Goal: Task Accomplishment & Management: Use online tool/utility

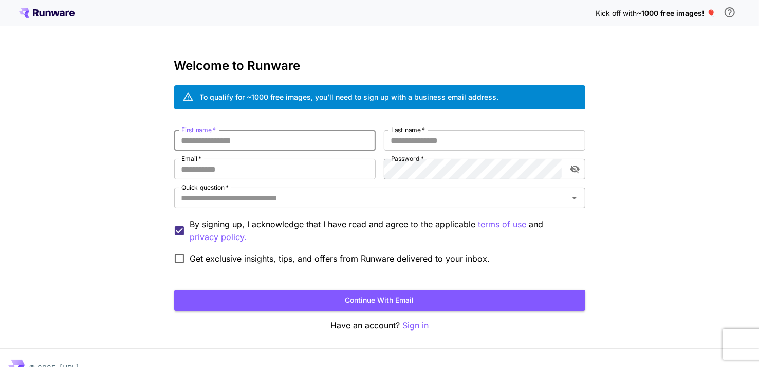
click at [318, 141] on input "First name   *" at bounding box center [274, 140] width 201 height 21
type input "***"
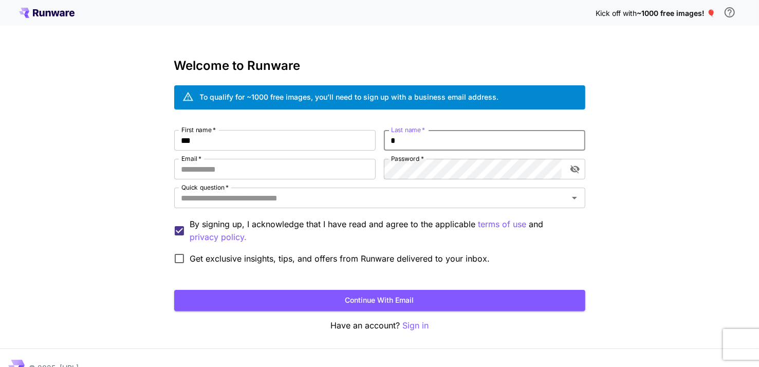
click at [406, 135] on input "*" at bounding box center [484, 140] width 201 height 21
type input "**"
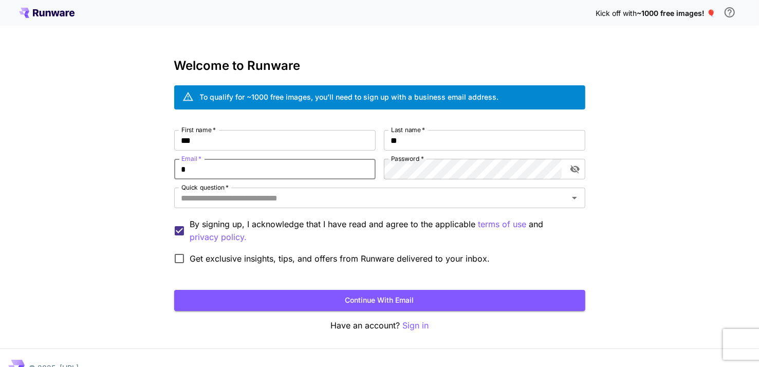
click at [320, 168] on input "*" at bounding box center [274, 169] width 201 height 21
type input "**********"
click at [247, 256] on span "Get exclusive insights, tips, and offers from Runware delivered to your inbox." at bounding box center [340, 258] width 300 height 12
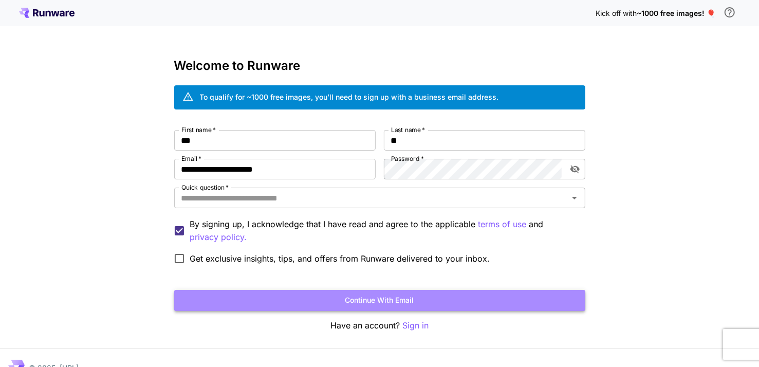
click at [320, 298] on button "Continue with email" at bounding box center [379, 300] width 411 height 21
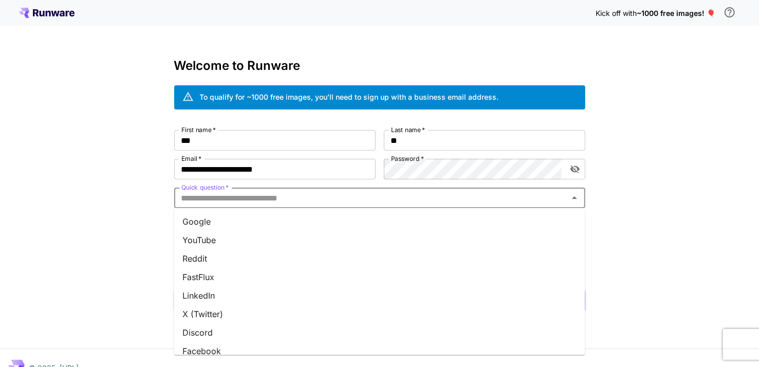
click at [297, 200] on input "Quick question   *" at bounding box center [371, 198] width 388 height 14
click at [245, 311] on li "X (Twitter)" at bounding box center [379, 314] width 411 height 19
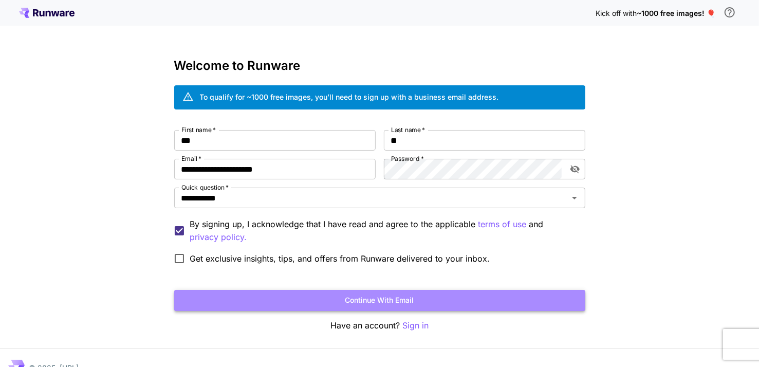
click at [282, 303] on button "Continue with email" at bounding box center [379, 300] width 411 height 21
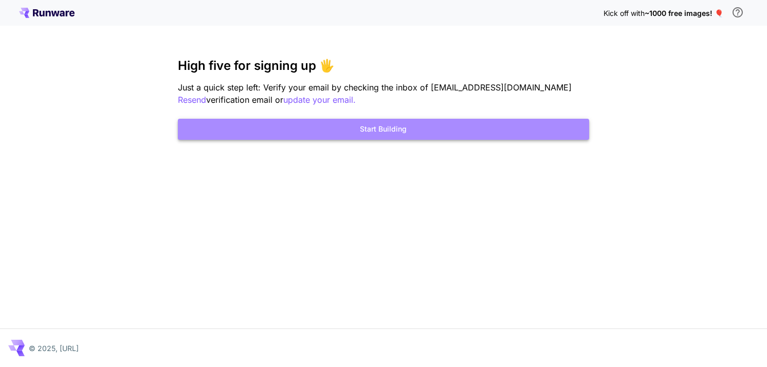
click at [418, 128] on button "Start Building" at bounding box center [383, 129] width 411 height 21
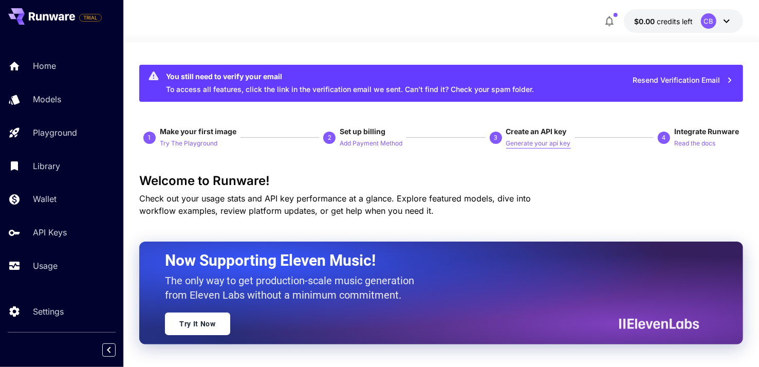
click at [509, 141] on p "Generate your api key" at bounding box center [538, 144] width 65 height 10
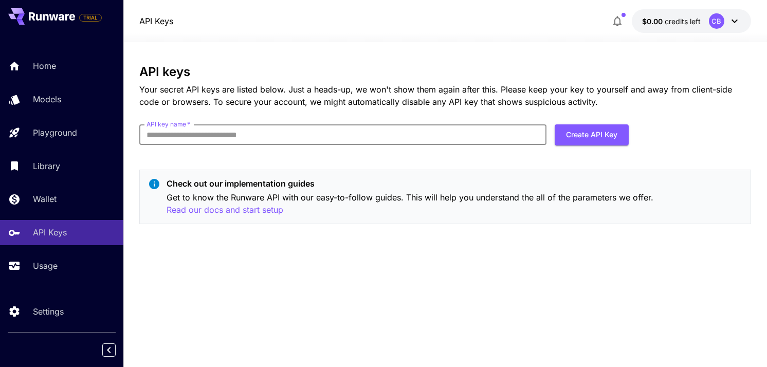
click at [443, 139] on input "API key name   *" at bounding box center [342, 134] width 407 height 21
click at [419, 163] on div "API keys Your secret API keys are listed below. Just a heads-up, we won't show …" at bounding box center [444, 149] width 611 height 168
click at [378, 134] on input "API key name   *" at bounding box center [342, 134] width 407 height 21
type input "*"
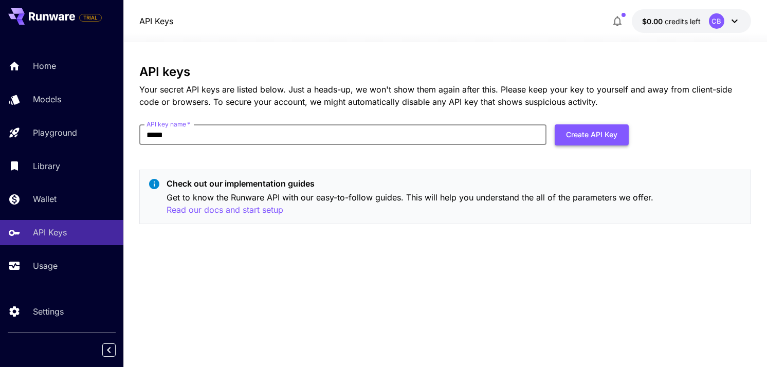
type input "*****"
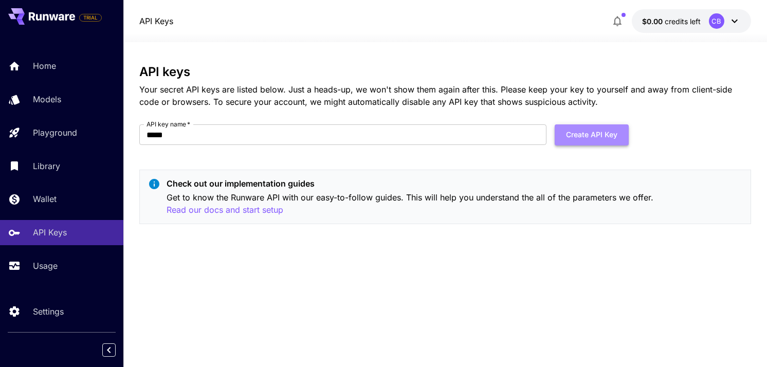
click at [600, 129] on button "Create API Key" at bounding box center [592, 134] width 74 height 21
click at [666, 27] on button "$0.05 credits left CB" at bounding box center [691, 21] width 119 height 24
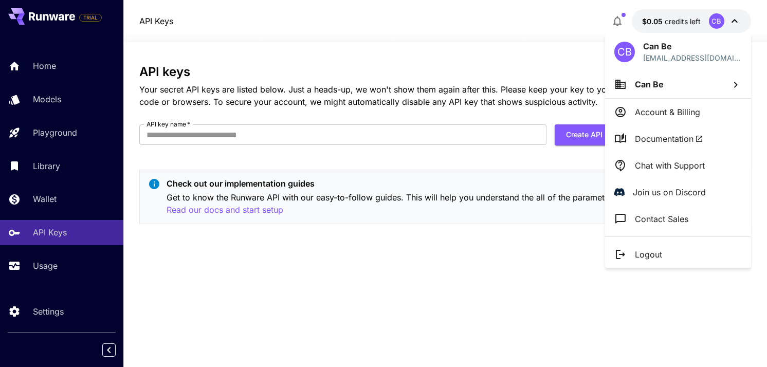
click at [666, 27] on div at bounding box center [383, 183] width 767 height 367
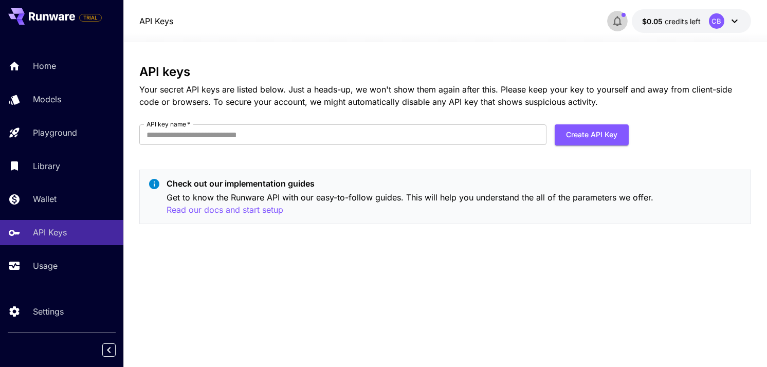
click at [626, 20] on button "button" at bounding box center [617, 21] width 21 height 21
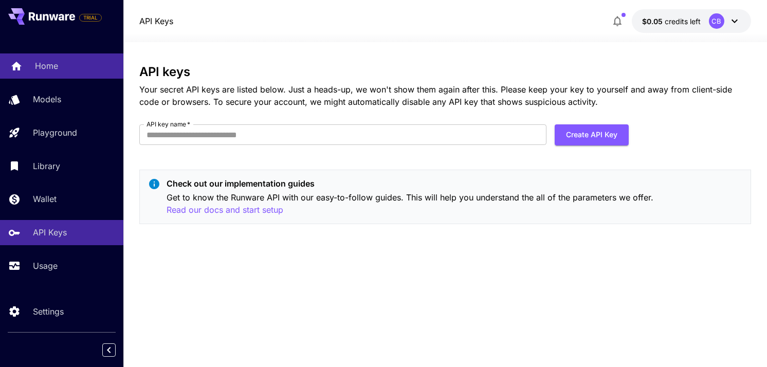
click at [44, 71] on p "Home" at bounding box center [46, 66] width 23 height 12
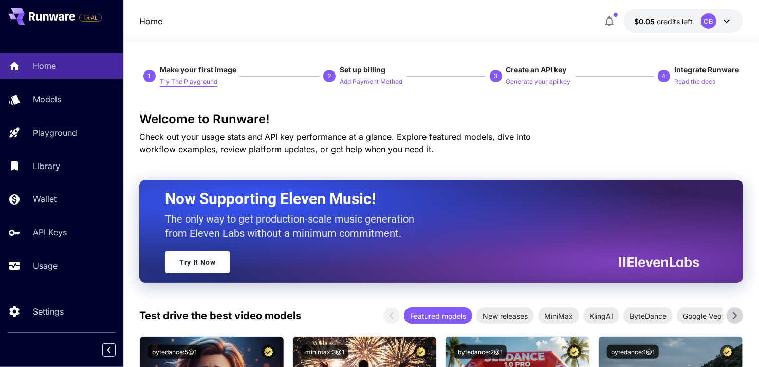
click at [204, 82] on p "Try The Playground" at bounding box center [189, 82] width 58 height 10
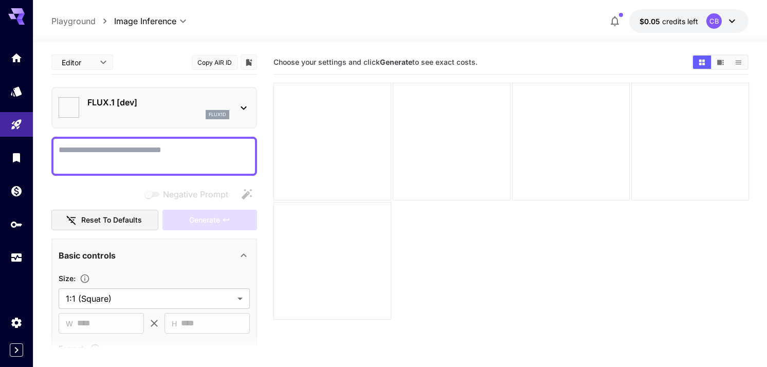
type input "**********"
click at [171, 152] on textarea "Negative Prompt" at bounding box center [153, 156] width 191 height 25
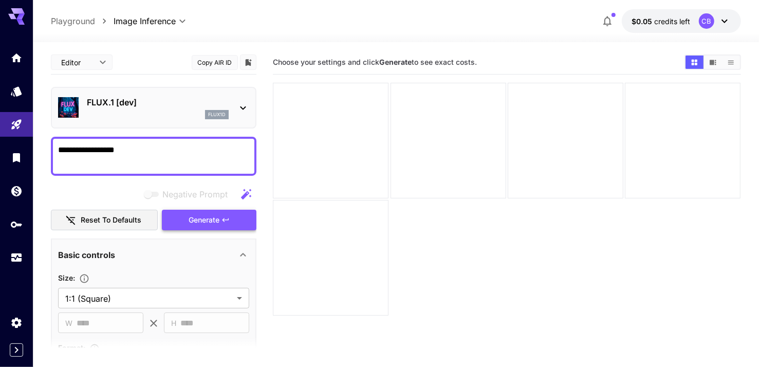
type textarea "**********"
click at [204, 216] on span "Generate" at bounding box center [204, 220] width 31 height 13
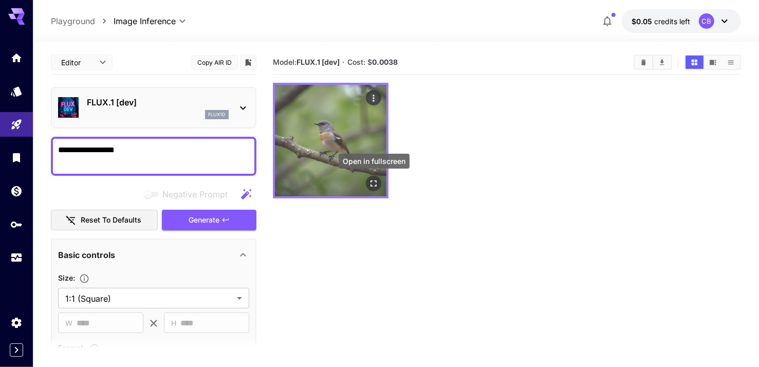
click at [374, 178] on icon "Open in fullscreen" at bounding box center [374, 183] width 10 height 10
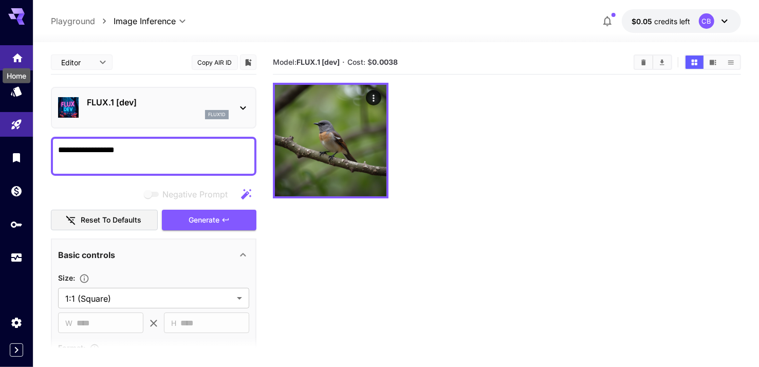
click at [17, 54] on icon "Home" at bounding box center [17, 54] width 10 height 9
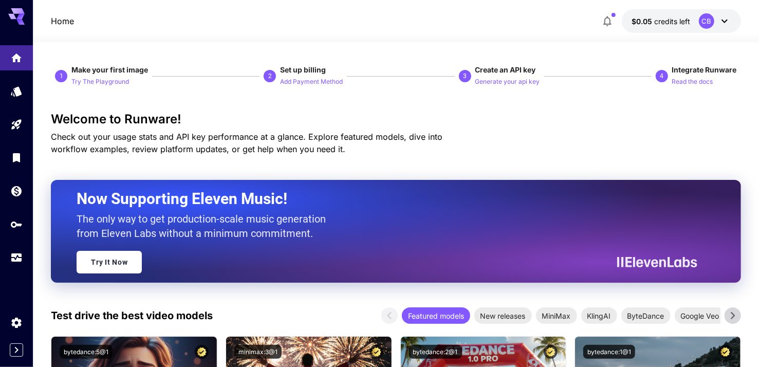
click at [306, 76] on button "Add Payment Method" at bounding box center [311, 81] width 63 height 12
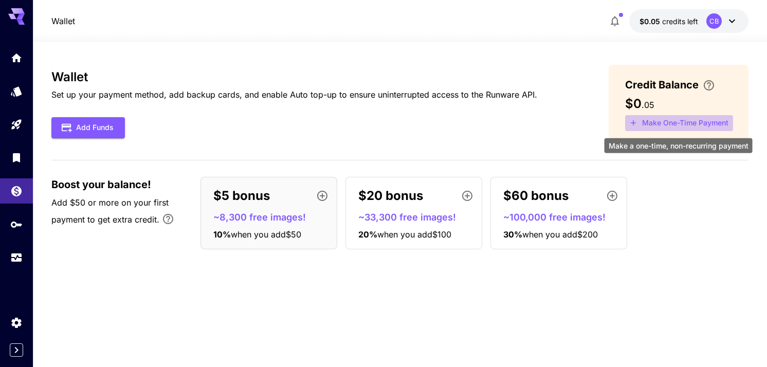
click at [693, 121] on button "Make One-Time Payment" at bounding box center [679, 123] width 108 height 16
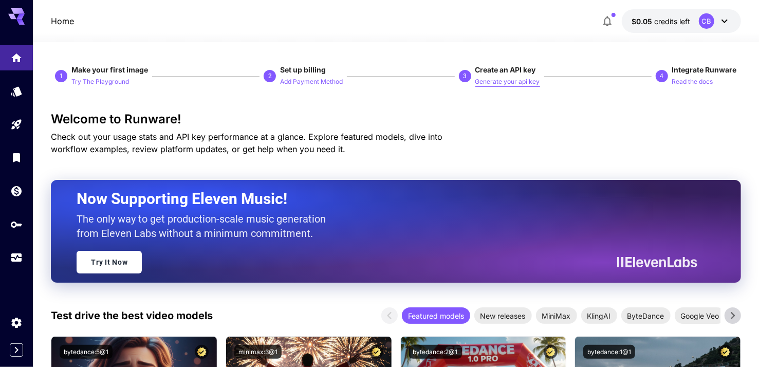
click at [517, 80] on p "Generate your api key" at bounding box center [507, 82] width 65 height 10
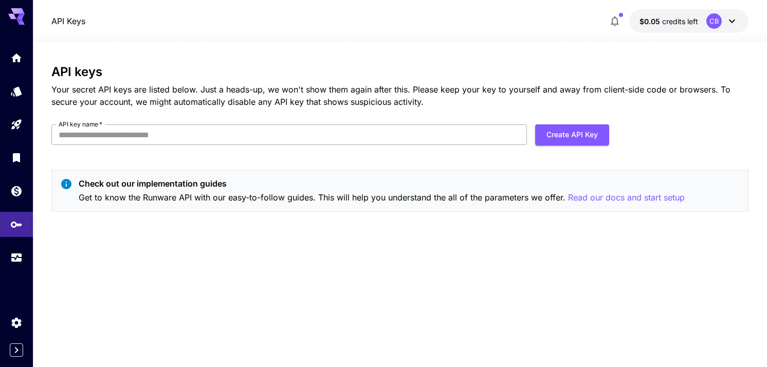
click at [368, 136] on input "API key name   *" at bounding box center [288, 134] width 475 height 21
type input "*"
type input "*****"
click at [590, 143] on button "Create API Key" at bounding box center [572, 134] width 74 height 21
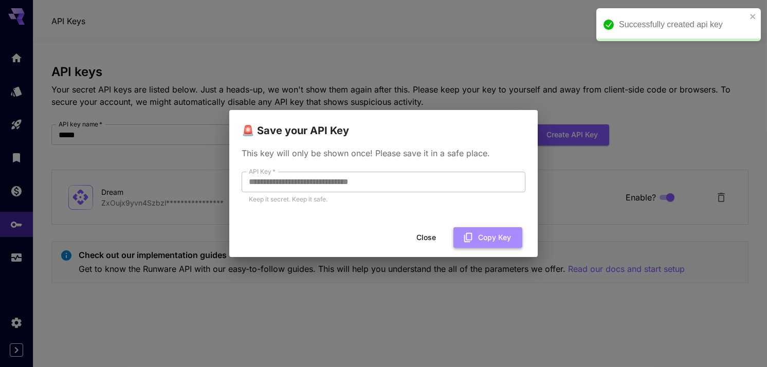
click at [483, 241] on button "Copy Key" at bounding box center [487, 237] width 69 height 21
click at [483, 241] on button "Copied" at bounding box center [492, 237] width 61 height 21
click at [439, 235] on button "Close" at bounding box center [434, 237] width 46 height 21
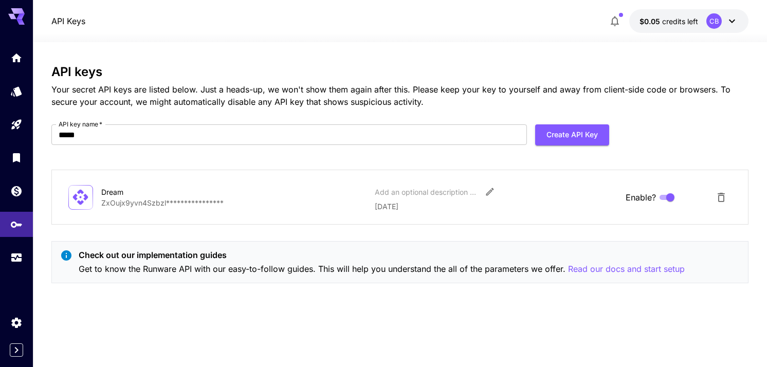
click at [686, 27] on button "$0.05 credits left CB" at bounding box center [688, 21] width 119 height 24
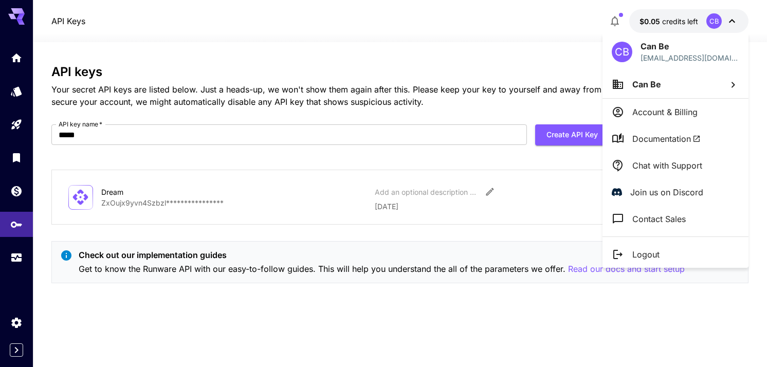
click at [10, 58] on div at bounding box center [383, 183] width 767 height 367
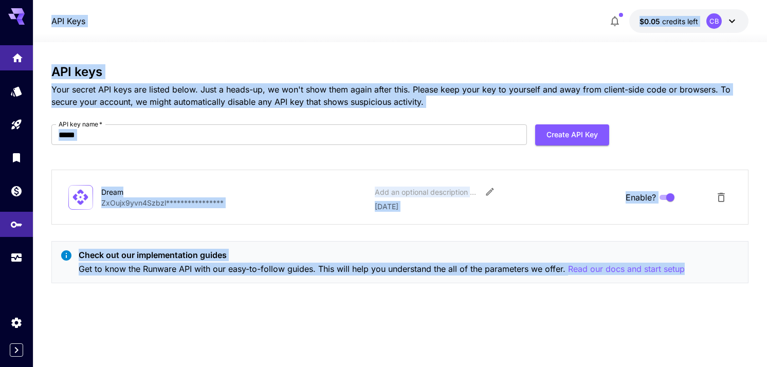
click at [10, 58] on link at bounding box center [16, 57] width 33 height 25
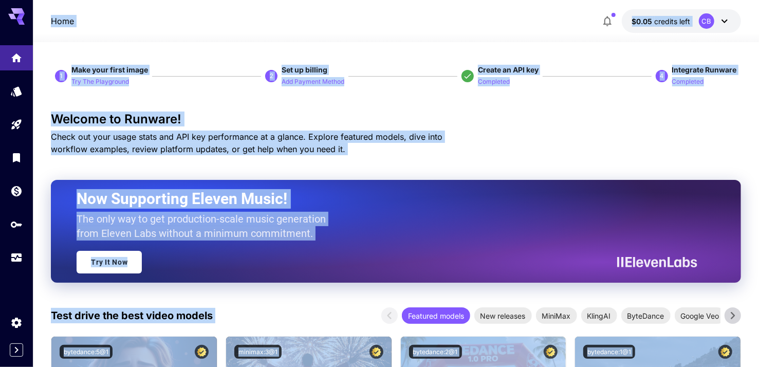
click at [214, 32] on div at bounding box center [396, 36] width 726 height 12
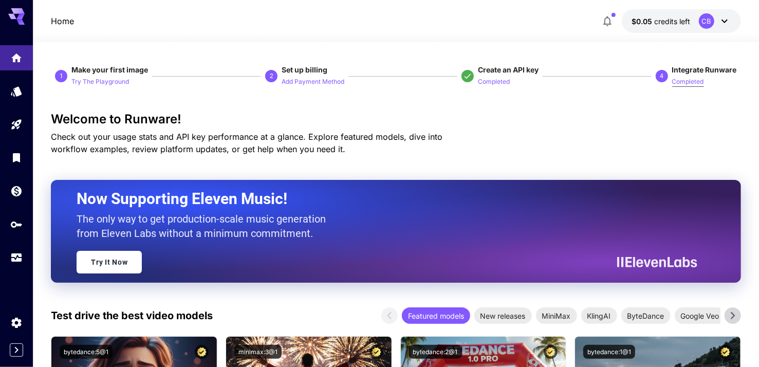
click at [693, 82] on p "Completed" at bounding box center [688, 82] width 32 height 10
click at [607, 16] on icon "button" at bounding box center [607, 21] width 12 height 12
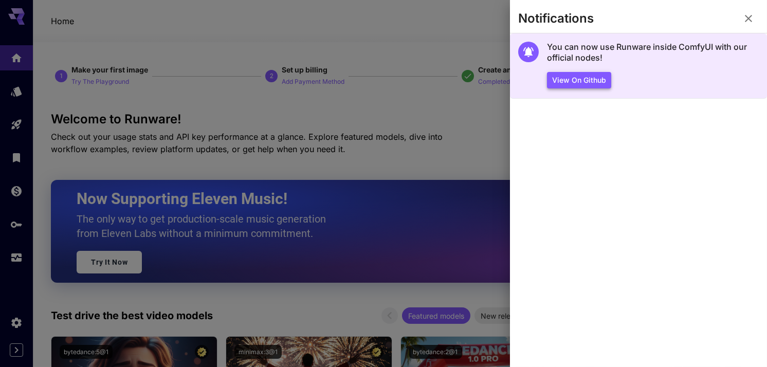
click at [576, 73] on button "View on Github" at bounding box center [579, 80] width 64 height 17
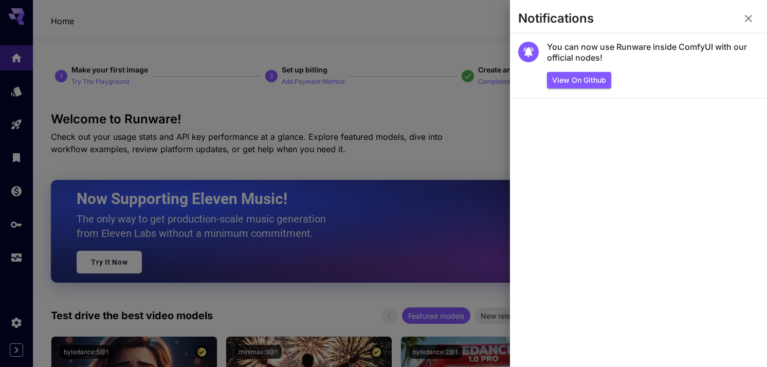
click at [427, 71] on div at bounding box center [383, 183] width 767 height 367
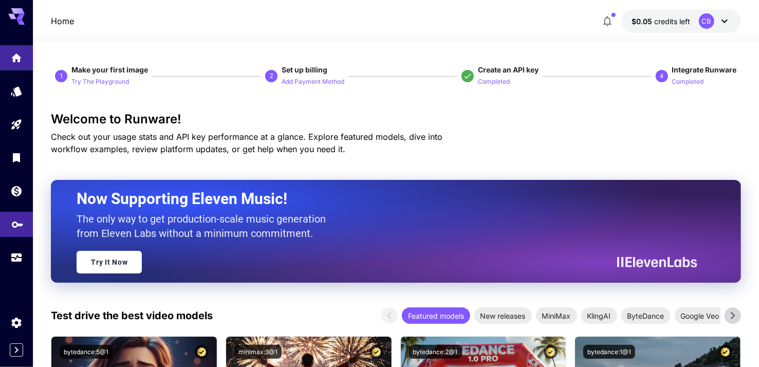
click at [26, 231] on link at bounding box center [16, 224] width 33 height 25
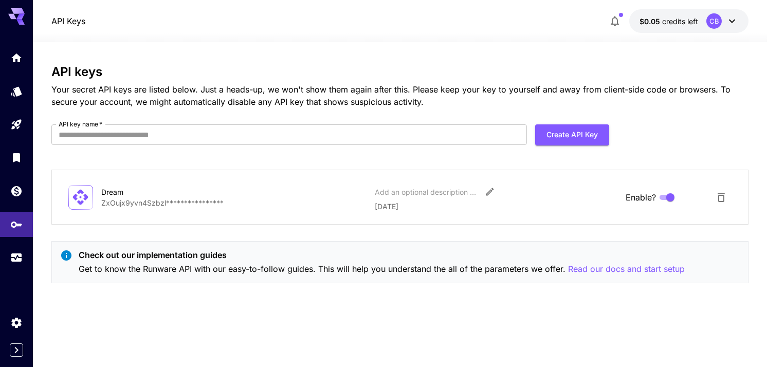
click at [204, 120] on div "**********" at bounding box center [399, 178] width 697 height 227
